Goal: Task Accomplishment & Management: Complete application form

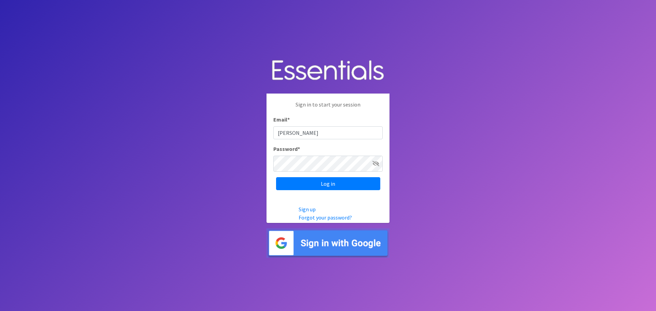
type input "[EMAIL_ADDRESS][DOMAIN_NAME]"
click at [376, 161] on icon at bounding box center [375, 163] width 7 height 5
click at [331, 186] on input "Log in" at bounding box center [328, 183] width 104 height 13
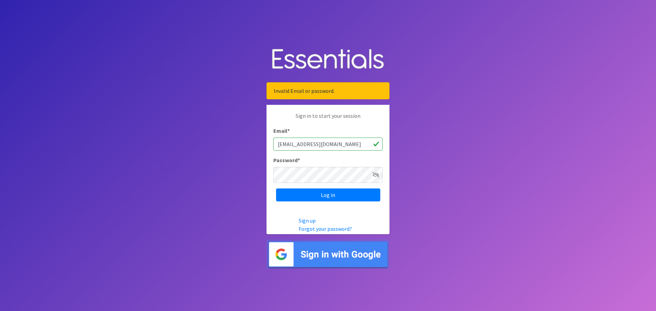
click at [376, 177] on icon at bounding box center [375, 174] width 7 height 5
click at [319, 198] on input "Log in" at bounding box center [328, 195] width 104 height 13
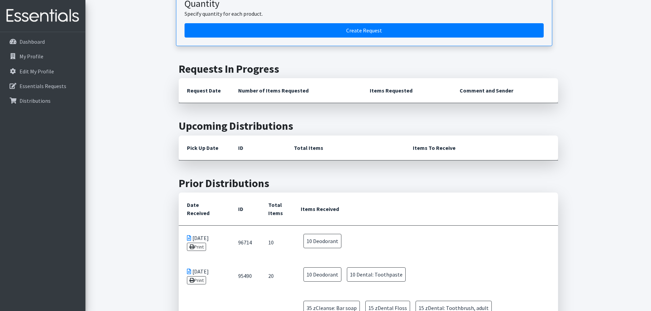
scroll to position [68, 0]
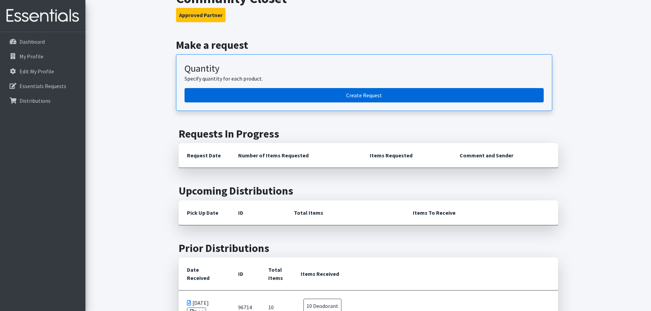
click at [374, 102] on link "Create Request" at bounding box center [363, 95] width 359 height 14
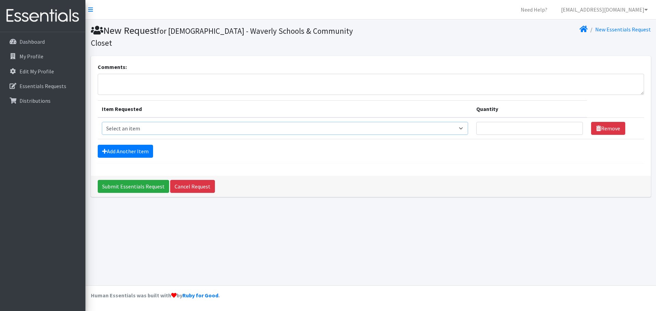
click at [449, 135] on select "Select an item Cleanse: Bar soap Clothing: Socks (list the # of pairs of socks …" at bounding box center [285, 128] width 366 height 13
click at [445, 135] on select "Select an item Cleanse: Bar soap Clothing: Socks (list the # of pairs of socks …" at bounding box center [285, 128] width 366 height 13
select select "15546"
click at [105, 135] on select "Select an item Cleanse: Bar soap Clothing: Socks (list the # of pairs of socks …" at bounding box center [285, 128] width 366 height 13
click at [529, 135] on input "Quantity" at bounding box center [529, 128] width 107 height 13
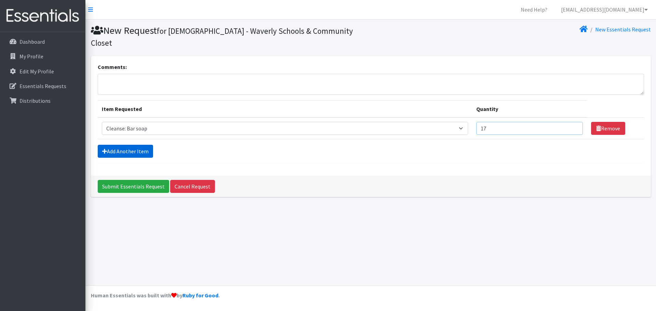
type input "17"
click at [147, 158] on link "Add Another Item" at bounding box center [125, 151] width 55 height 13
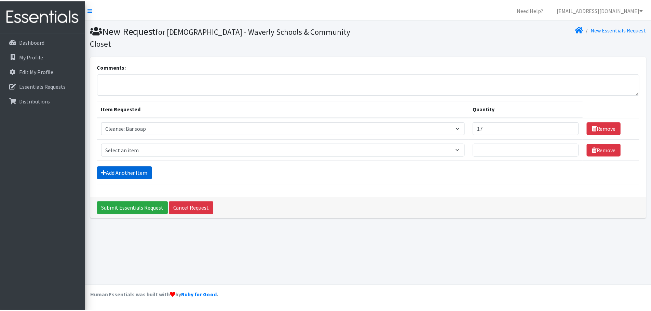
scroll to position [6, 0]
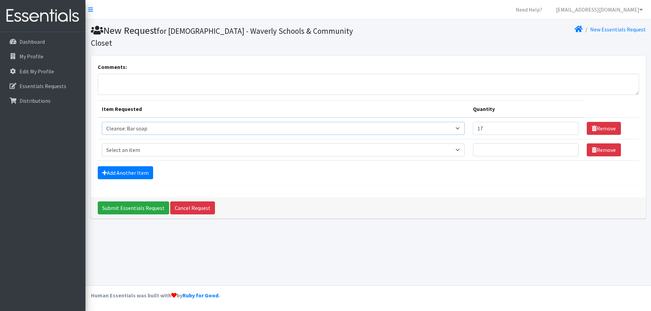
click at [445, 135] on select "Select an item Cleanse: Bar soap Clothing: Socks (list the # of pairs of socks …" at bounding box center [283, 128] width 363 height 13
select select "15547"
click at [105, 135] on select "Select an item Cleanse: Bar soap Clothing: Socks (list the # of pairs of socks …" at bounding box center [283, 128] width 363 height 13
click at [495, 135] on input "17" at bounding box center [526, 128] width 106 height 13
type input "1"
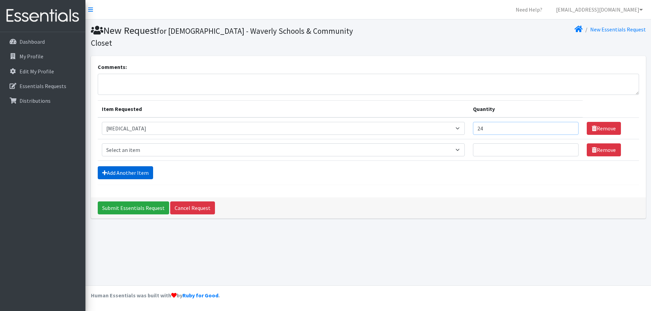
type input "24"
click at [153, 179] on link "Add Another Item" at bounding box center [125, 172] width 55 height 13
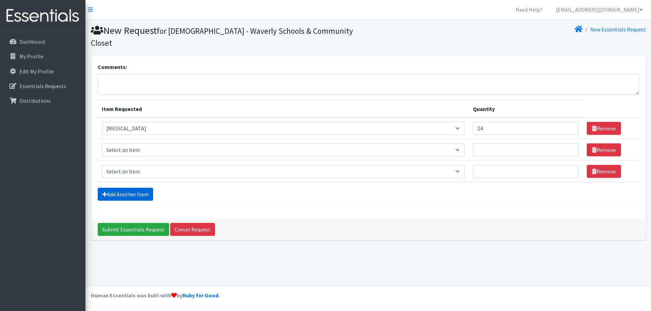
scroll to position [43, 0]
click at [444, 148] on select "Select an item Cleanse: Bar soap Clothing: Socks (list the # of pairs of socks …" at bounding box center [283, 149] width 363 height 13
select select "15549"
click at [105, 143] on select "Select an item Cleanse: Bar soap Clothing: Socks (list the # of pairs of socks …" at bounding box center [283, 149] width 363 height 13
click at [487, 148] on input "Quantity" at bounding box center [526, 149] width 106 height 13
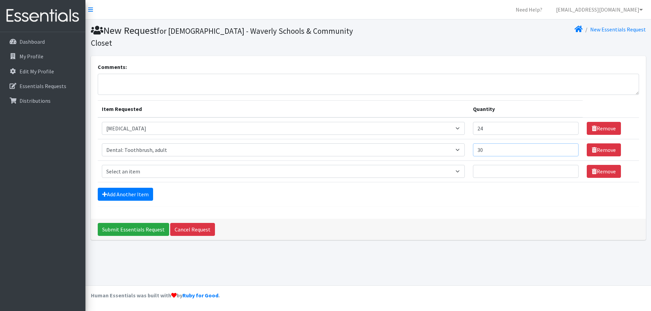
type input "30"
click at [444, 178] on select "Select an item Cleanse: Bar soap Clothing: Socks (list the # of pairs of socks …" at bounding box center [283, 171] width 363 height 13
select select "12032"
click at [105, 175] on select "Select an item Cleanse: Bar soap Clothing: Socks (list the # of pairs of socks …" at bounding box center [283, 171] width 363 height 13
click at [489, 178] on input "Quantity" at bounding box center [526, 171] width 106 height 13
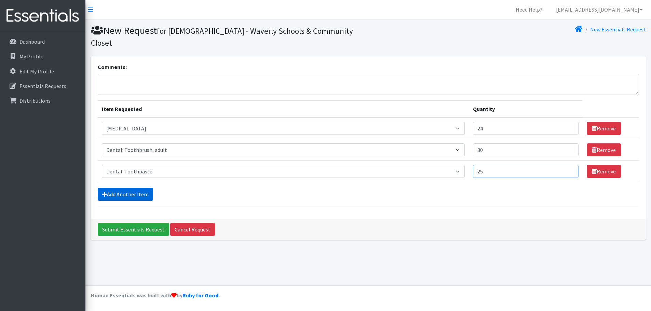
type input "25"
click at [121, 201] on link "Add Another Item" at bounding box center [125, 194] width 55 height 13
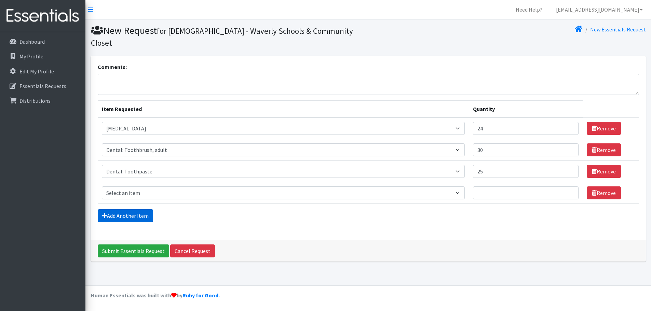
scroll to position [80, 0]
click at [445, 186] on select "Select an item Cleanse: Bar soap Clothing: Socks (list the # of pairs of socks …" at bounding box center [283, 192] width 363 height 13
select select "15546"
click at [105, 186] on select "Select an item Cleanse: Bar soap Clothing: Socks (list the # of pairs of socks …" at bounding box center [283, 192] width 363 height 13
click at [501, 186] on input "Quantity" at bounding box center [526, 192] width 106 height 13
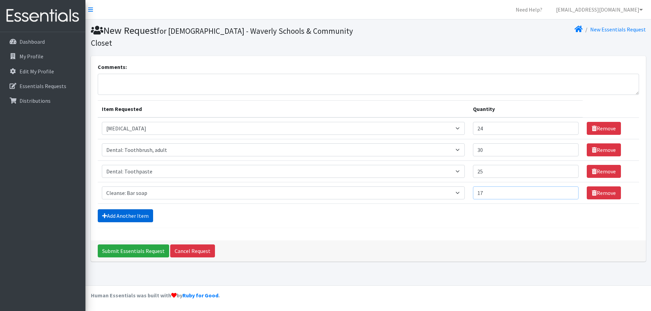
type input "17"
click at [153, 222] on link "Add Another Item" at bounding box center [125, 215] width 55 height 13
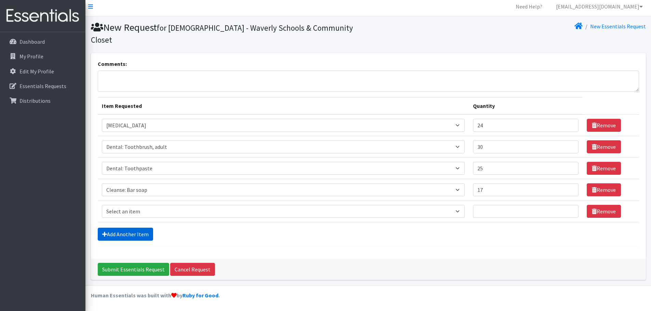
scroll to position [117, 0]
click at [444, 205] on select "Select an item Cleanse: Bar soap Clothing: Socks (list the # of pairs of socks …" at bounding box center [283, 211] width 363 height 13
select select "12011"
click at [105, 205] on select "Select an item Cleanse: Bar soap Clothing: Socks (list the # of pairs of socks …" at bounding box center [283, 211] width 363 height 13
click at [483, 205] on input "Quantity" at bounding box center [526, 211] width 106 height 13
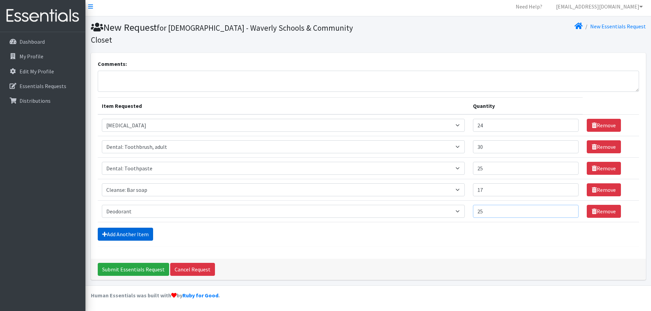
type input "25"
click at [123, 228] on link "Add Another Item" at bounding box center [125, 234] width 55 height 13
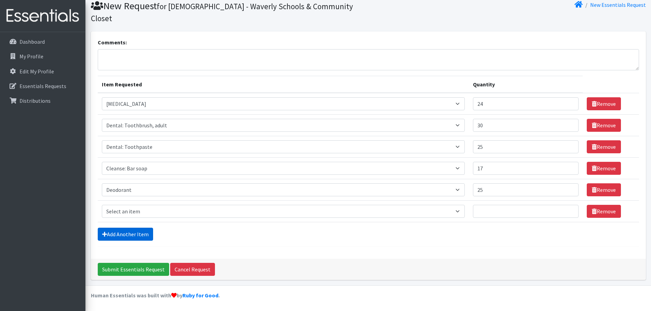
scroll to position [154, 0]
click at [447, 205] on select "Select an item Cleanse: Bar soap Clothing: Socks (list the # of pairs of socks …" at bounding box center [283, 211] width 363 height 13
select select "12011"
click at [105, 205] on select "Select an item Cleanse: Bar soap Clothing: Socks (list the # of pairs of socks …" at bounding box center [283, 211] width 363 height 13
click at [485, 205] on input "Quantity" at bounding box center [526, 211] width 106 height 13
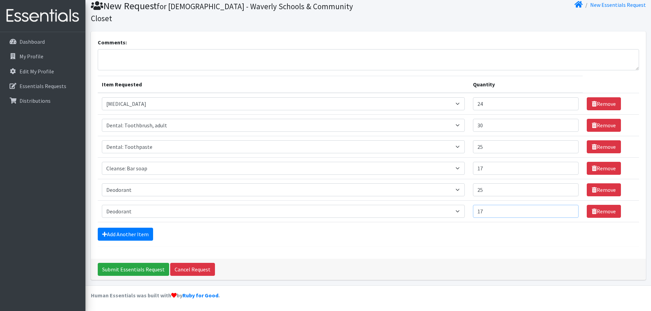
type input "17"
click at [165, 205] on select "Select an item Cleanse: Bar soap Clothing: Socks (list the # of pairs of socks …" at bounding box center [283, 211] width 363 height 13
click at [389, 228] on div "Add Another Item" at bounding box center [368, 234] width 541 height 13
click at [492, 183] on input "25" at bounding box center [526, 189] width 106 height 13
click at [148, 228] on link "Add Another Item" at bounding box center [125, 234] width 55 height 13
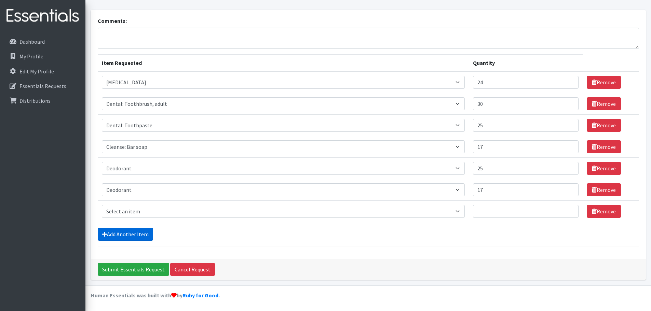
scroll to position [191, 0]
click at [447, 205] on select "Select an item Cleanse: Bar soap Clothing: Socks (list the # of pairs of socks …" at bounding box center [283, 211] width 363 height 13
select select "15542"
click at [105, 205] on select "Select an item Cleanse: Bar soap Clothing: Socks (list the # of pairs of socks …" at bounding box center [283, 211] width 363 height 13
click at [509, 205] on input "Quantity" at bounding box center [526, 211] width 106 height 13
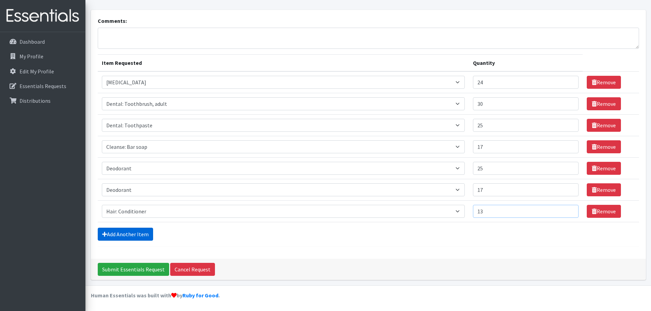
type input "13"
click at [140, 228] on link "Add Another Item" at bounding box center [125, 234] width 55 height 13
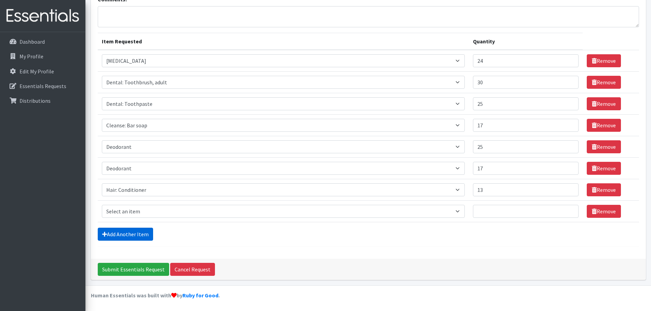
scroll to position [227, 0]
click at [446, 205] on select "Select an item Cleanse: Bar soap Clothing: Socks (list the # of pairs of socks …" at bounding box center [283, 211] width 363 height 13
select select "15544"
click at [105, 205] on select "Select an item Cleanse: Bar soap Clothing: Socks (list the # of pairs of socks …" at bounding box center [283, 211] width 363 height 13
click at [493, 205] on input "Quantity" at bounding box center [526, 211] width 106 height 13
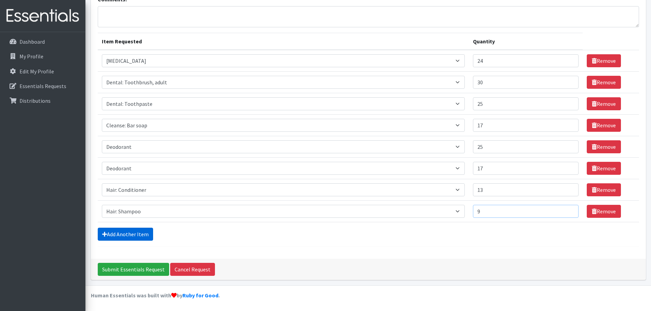
type input "9"
click at [129, 228] on link "Add Another Item" at bounding box center [125, 234] width 55 height 13
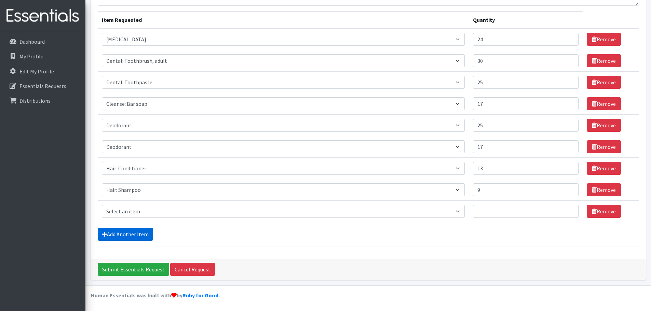
scroll to position [264, 0]
click at [446, 205] on select "Select an item Cleanse: Bar soap Clothing: Socks (list the # of pairs of socks …" at bounding box center [283, 211] width 363 height 13
select select "14896"
click at [105, 205] on select "Select an item Cleanse: Bar soap Clothing: Socks (list the # of pairs of socks …" at bounding box center [283, 211] width 363 height 13
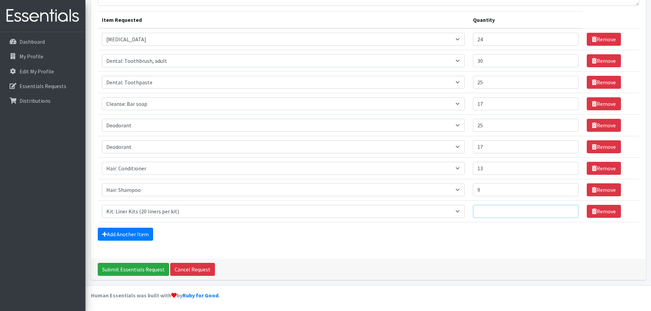
click at [519, 205] on input "Quantity" at bounding box center [526, 211] width 106 height 13
click at [153, 228] on link "Add Another Item" at bounding box center [125, 234] width 55 height 13
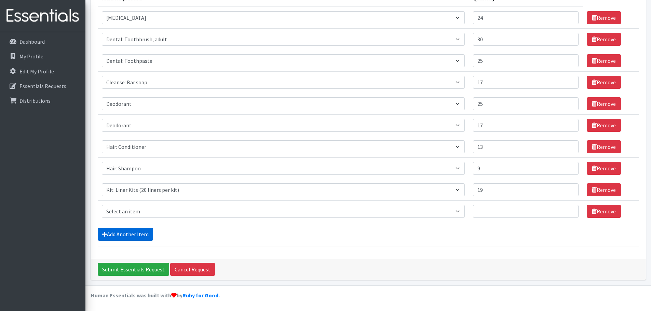
scroll to position [301, 0]
click at [447, 205] on select "Select an item Cleanse: Bar soap Clothing: Socks (list the # of pairs of socks …" at bounding box center [283, 211] width 363 height 13
click at [490, 183] on input "19" at bounding box center [526, 189] width 106 height 13
type input "15"
drag, startPoint x: 242, startPoint y: 186, endPoint x: 246, endPoint y: 188, distance: 3.8
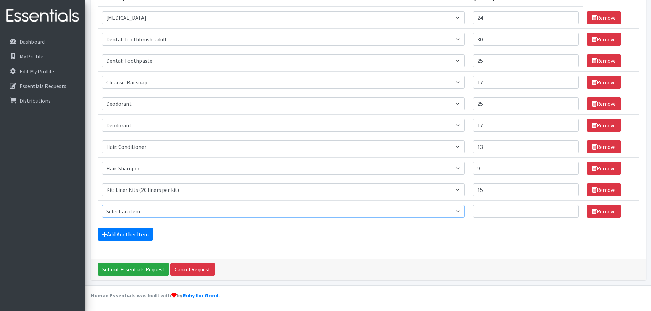
click at [244, 205] on select "Select an item Cleanse: Bar soap Clothing: Socks (list the # of pairs of socks …" at bounding box center [283, 211] width 363 height 13
select select "12333"
click at [105, 205] on select "Select an item Cleanse: Bar soap Clothing: Socks (list the # of pairs of socks …" at bounding box center [283, 211] width 363 height 13
click at [493, 205] on input "Quantity" at bounding box center [526, 211] width 106 height 13
type input "10"
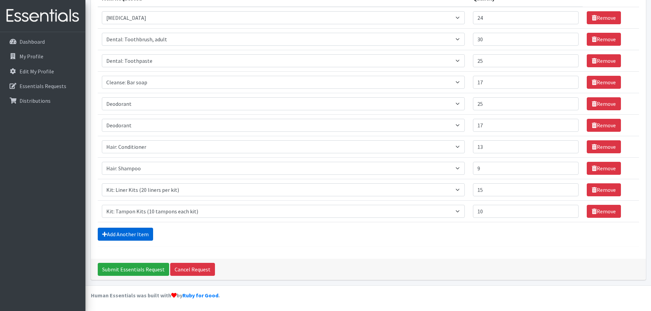
click at [152, 228] on link "Add Another Item" at bounding box center [125, 234] width 55 height 13
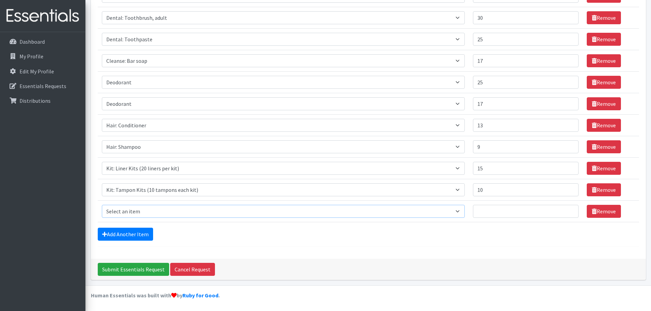
click at [443, 205] on select "Select an item Cleanse: Bar soap Clothing: Socks (list the # of pairs of socks …" at bounding box center [283, 211] width 363 height 13
select select "12838"
click at [105, 205] on select "Select an item Cleanse: Bar soap Clothing: Socks (list the # of pairs of socks …" at bounding box center [283, 211] width 363 height 13
click at [484, 205] on input "Quantity" at bounding box center [526, 211] width 106 height 13
type input "14"
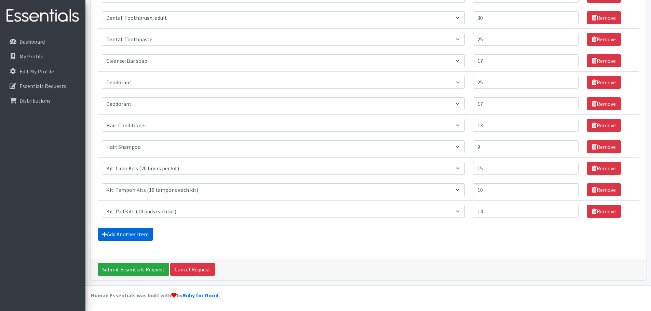
click at [147, 228] on link "Add Another Item" at bounding box center [125, 234] width 55 height 13
click at [445, 205] on select "Select an item Cleanse: Bar soap Clothing: Socks (list the # of pairs of socks …" at bounding box center [283, 211] width 363 height 13
select select "12014"
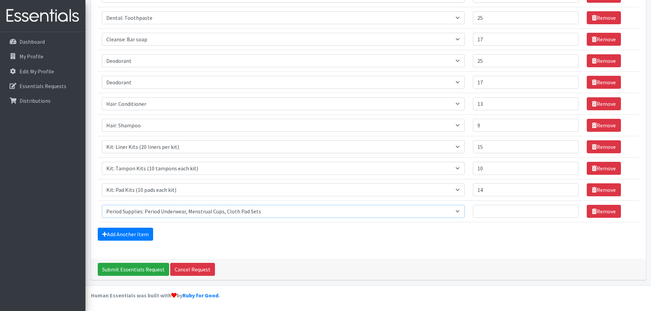
click at [105, 205] on select "Select an item Cleanse: Bar soap Clothing: Socks (list the # of pairs of socks …" at bounding box center [283, 211] width 363 height 13
click at [488, 205] on input "Quantity" at bounding box center [526, 211] width 106 height 13
type input "10"
click at [153, 228] on link "Add Another Item" at bounding box center [125, 234] width 55 height 13
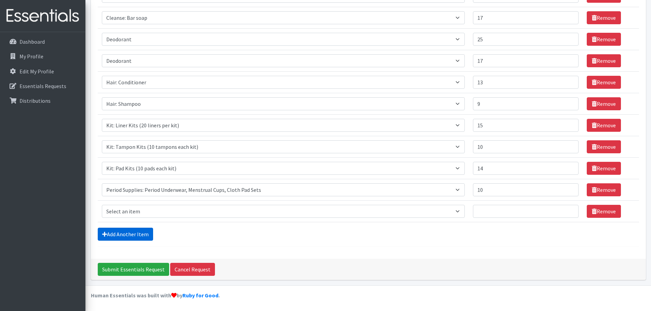
scroll to position [412, 0]
click at [446, 205] on select "Select an item Cleanse: Bar soap Clothing: Socks (list the # of pairs of socks …" at bounding box center [283, 211] width 363 height 13
select select "15551"
click at [105, 205] on select "Select an item Cleanse: Bar soap Clothing: Socks (list the # of pairs of socks …" at bounding box center [283, 211] width 363 height 13
click at [445, 205] on select "Select an item Cleanse: Bar soap Clothing: Socks (list the # of pairs of socks …" at bounding box center [283, 211] width 363 height 13
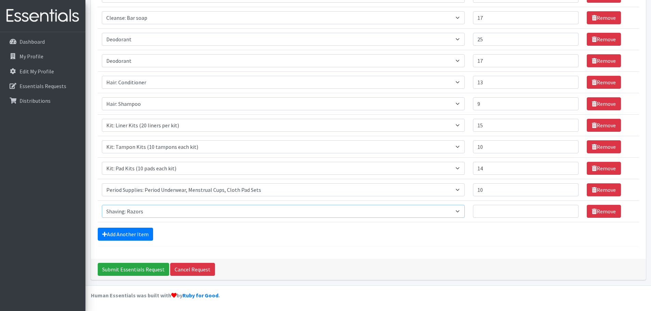
click at [445, 205] on select "Select an item Cleanse: Bar soap Clothing: Socks (list the # of pairs of socks …" at bounding box center [283, 211] width 363 height 13
click at [504, 205] on input "Quantity" at bounding box center [526, 211] width 106 height 13
type input "4"
click at [153, 228] on link "Add Another Item" at bounding box center [125, 234] width 55 height 13
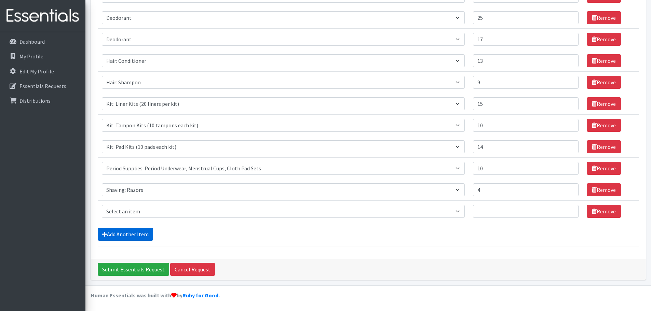
scroll to position [449, 0]
click at [444, 205] on select "Select an item Cleanse: Bar soap Clothing: Socks (list the # of pairs of socks …" at bounding box center [283, 211] width 363 height 13
select select "15548"
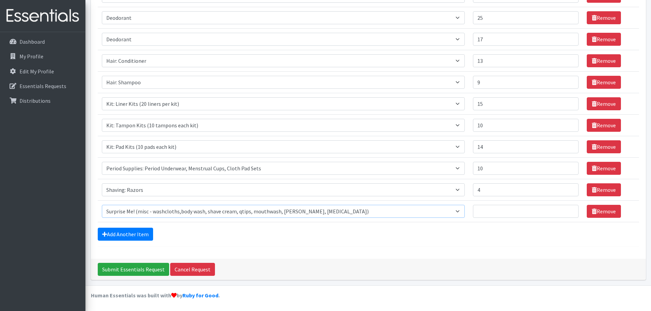
click at [105, 205] on select "Select an item Cleanse: Bar soap Clothing: Socks (list the # of pairs of socks …" at bounding box center [283, 211] width 363 height 13
click at [495, 205] on input "Quantity" at bounding box center [526, 211] width 106 height 13
type input "19"
click at [148, 228] on link "Add Another Item" at bounding box center [125, 234] width 55 height 13
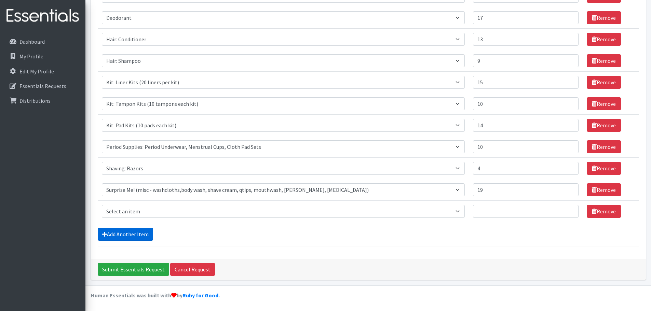
scroll to position [486, 0]
click at [444, 205] on select "Select an item Cleanse: Bar soap Clothing: Socks (list the # of pairs of socks …" at bounding box center [283, 211] width 363 height 13
click at [412, 228] on div "Add Another Item" at bounding box center [368, 234] width 541 height 13
click at [607, 205] on link "Remove" at bounding box center [603, 211] width 34 height 13
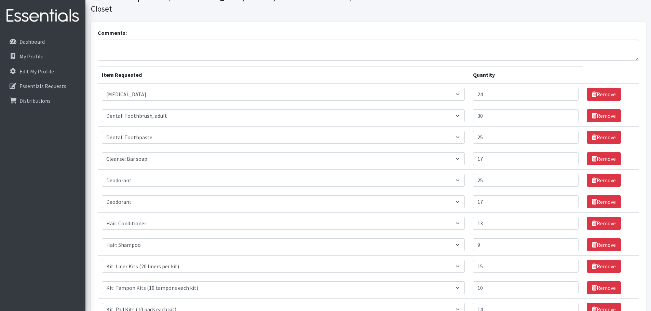
scroll to position [0, 0]
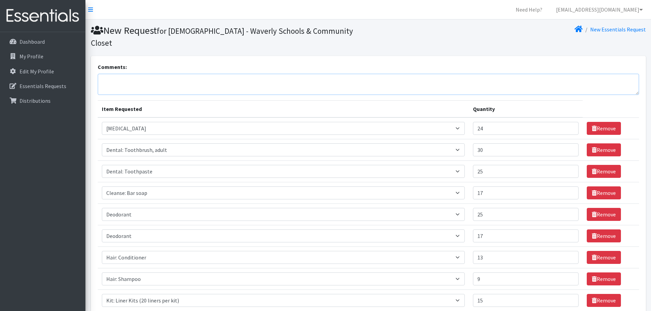
click at [129, 94] on textarea "Comments:" at bounding box center [368, 84] width 541 height 21
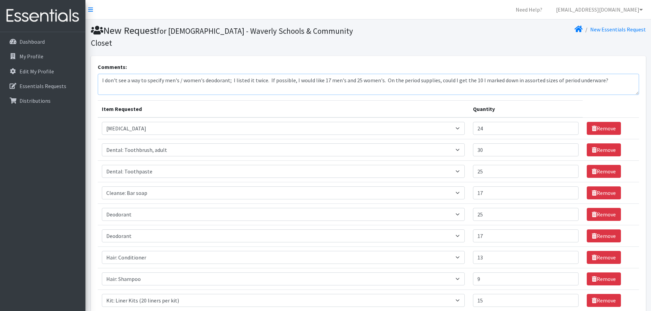
drag, startPoint x: 520, startPoint y: 92, endPoint x: 535, endPoint y: 85, distance: 16.5
click at [520, 92] on textarea "I don't see a way to specify men's / women's deodorant; I listed it twice. If p…" at bounding box center [368, 84] width 541 height 21
click at [572, 92] on textarea "I don't see a way to specify men's / women's deodorant; I listed it twice. If p…" at bounding box center [368, 84] width 541 height 21
click at [596, 91] on textarea "I don't see a way to specify men's / women's deodorant; I listed it twice. If p…" at bounding box center [368, 84] width 541 height 21
click at [318, 95] on textarea "I don't see a way to specify men's / women's deodorant; I listed it twice. If p…" at bounding box center [368, 84] width 541 height 21
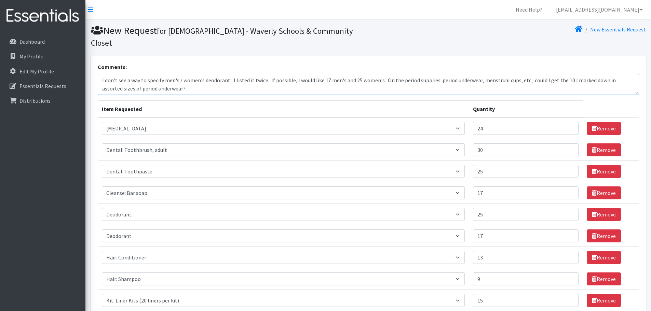
click at [328, 95] on textarea "I don't see a way to specify men's / women's deodorant; I listed it twice. If p…" at bounding box center [368, 84] width 541 height 21
click at [266, 95] on textarea "I don't see a way to specify men's / women's deodorant; I listed it twice. If p…" at bounding box center [368, 84] width 541 height 21
click at [458, 94] on textarea "I don't see a way to specify men's / women's deodorant; so I listed it twice. I…" at bounding box center [368, 84] width 541 height 21
click at [381, 95] on textarea "I don't see a way to specify men's / women's deodorant; so I listed it twice. I…" at bounding box center [368, 84] width 541 height 21
type textarea "I don't see a way to specify men's / women's deodorant; so I listed it twice. I…"
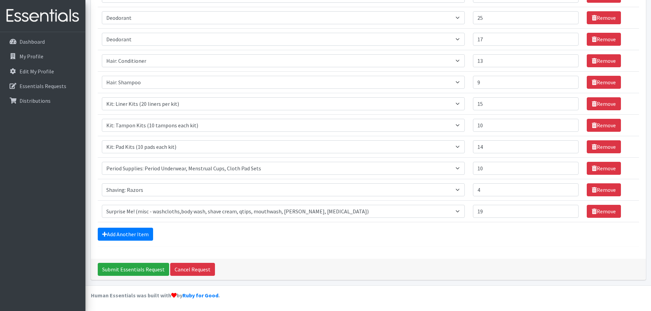
scroll to position [449, 0]
click at [137, 228] on link "Add Another Item" at bounding box center [125, 234] width 55 height 13
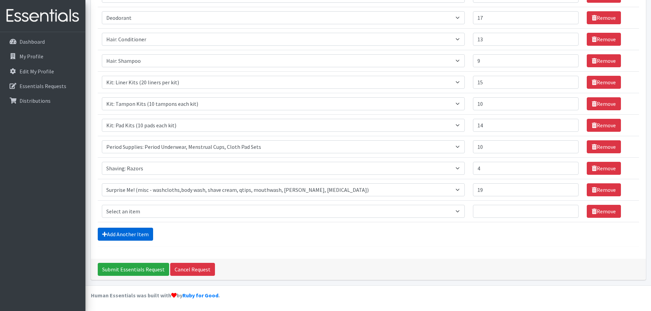
scroll to position [486, 0]
click at [444, 205] on select "Select an item Cleanse: Bar soap Clothing: Socks (list the # of pairs of socks …" at bounding box center [283, 211] width 363 height 13
drag, startPoint x: 482, startPoint y: 241, endPoint x: 484, endPoint y: 239, distance: 3.6
click at [482, 241] on div "Comments: I don't see a way to specify men's / women's deodorant; so I listed i…" at bounding box center [368, 48] width 555 height 421
click at [600, 205] on link "Remove" at bounding box center [603, 211] width 34 height 13
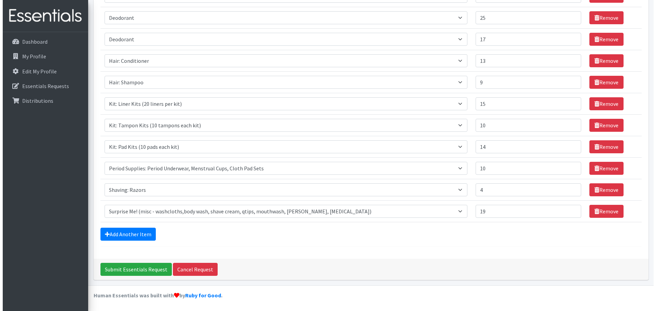
scroll to position [444, 0]
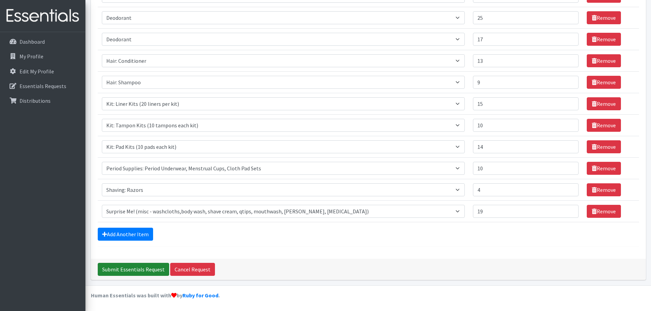
click at [152, 270] on input "Submit Essentials Request" at bounding box center [133, 269] width 71 height 13
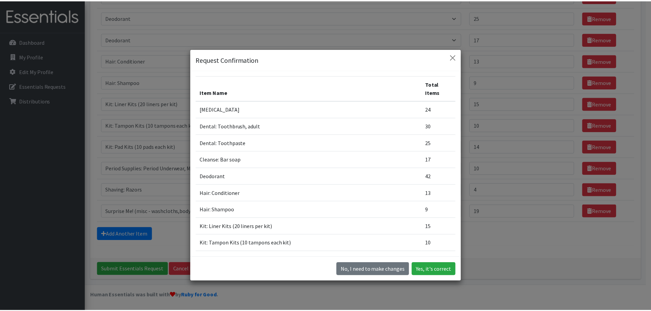
scroll to position [0, 0]
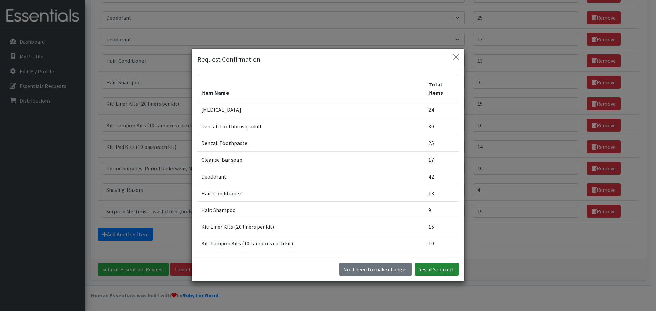
click at [420, 271] on button "Yes, it's correct" at bounding box center [437, 269] width 44 height 13
